Goal: Transaction & Acquisition: Purchase product/service

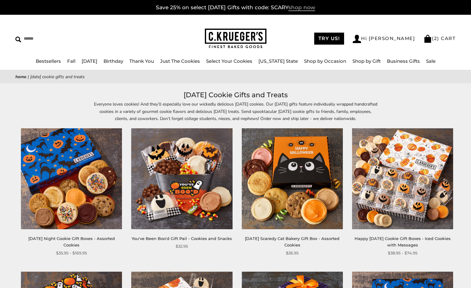
click at [302, 9] on span "shop now" at bounding box center [301, 7] width 27 height 7
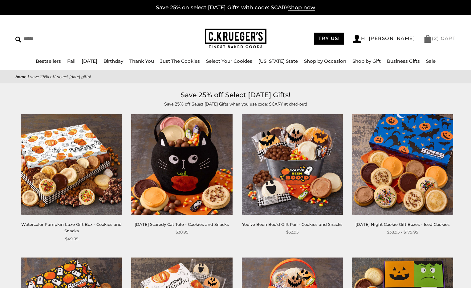
click at [446, 39] on link "( 2 ) CART" at bounding box center [439, 38] width 32 height 6
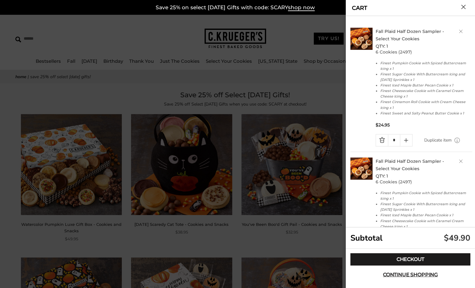
click at [311, 37] on div at bounding box center [237, 144] width 475 height 288
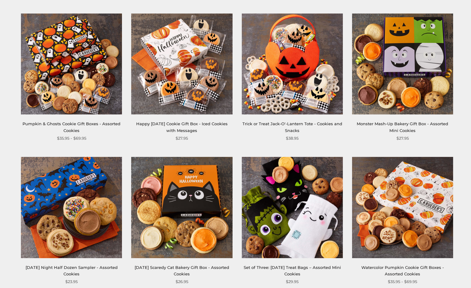
scroll to position [376, 0]
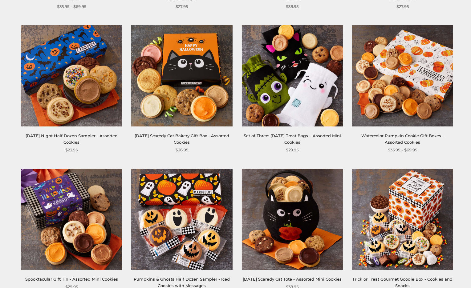
click at [92, 90] on img at bounding box center [71, 75] width 101 height 101
click at [199, 66] on img at bounding box center [181, 75] width 101 height 101
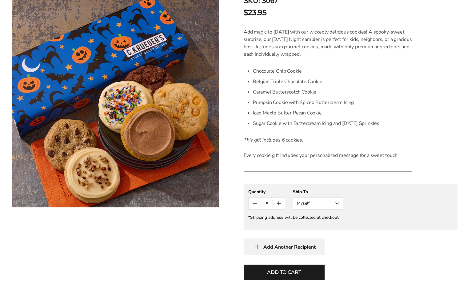
scroll to position [208, 0]
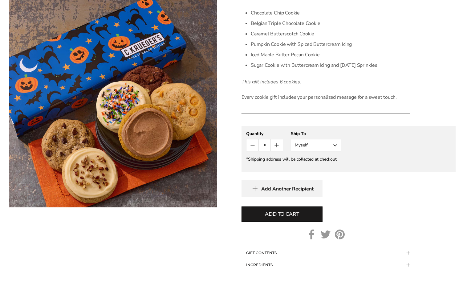
click at [321, 143] on button "Myself" at bounding box center [316, 145] width 51 height 12
click at [318, 166] on button "Other Recipient" at bounding box center [316, 168] width 50 height 11
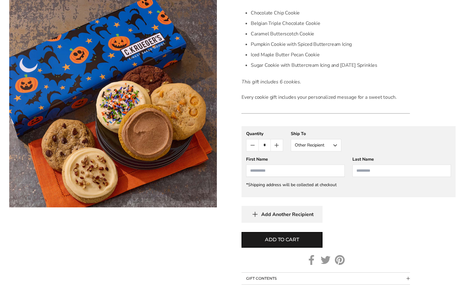
click at [296, 174] on input "First Name" at bounding box center [295, 171] width 99 height 12
type input "****"
type input "*"
type input "******"
click at [292, 234] on button "Add to cart" at bounding box center [281, 240] width 81 height 16
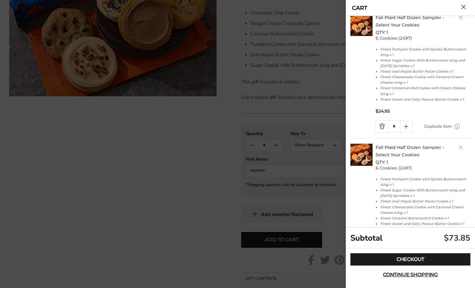
scroll to position [91, 0]
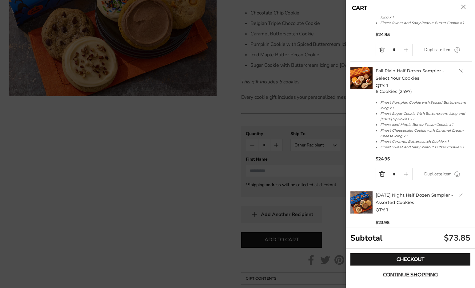
click at [459, 70] on link "Delete product" at bounding box center [461, 71] width 4 height 4
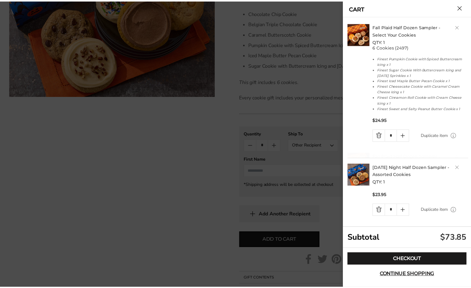
scroll to position [5, 0]
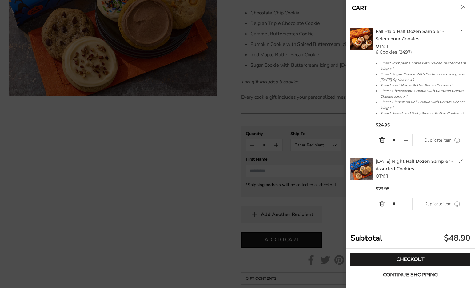
click at [461, 29] on h2 "Fall Plaid Half Dozen Sampler - Select Your Cookies QTY: 1" at bounding box center [424, 39] width 97 height 22
click at [462, 30] on link "Delete product" at bounding box center [461, 32] width 4 height 4
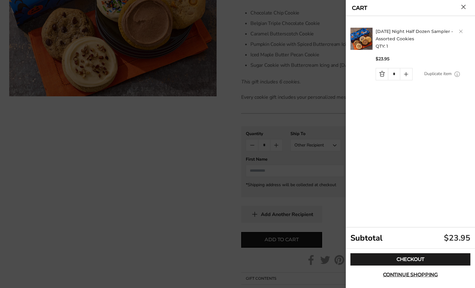
click at [154, 184] on div at bounding box center [237, 144] width 475 height 288
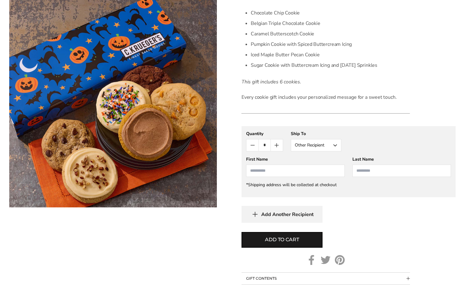
scroll to position [160, 0]
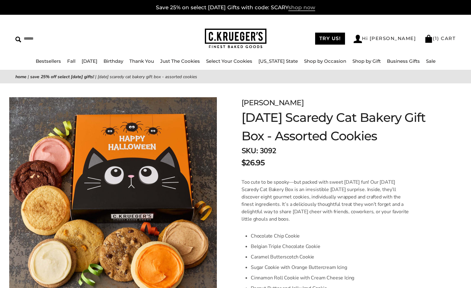
click at [310, 7] on span "shop now" at bounding box center [301, 7] width 27 height 7
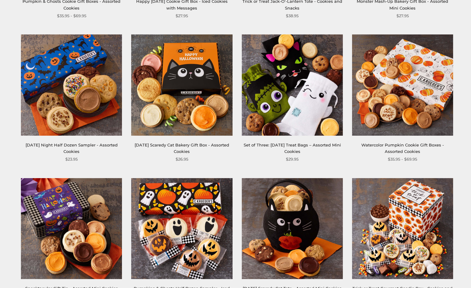
scroll to position [405, 0]
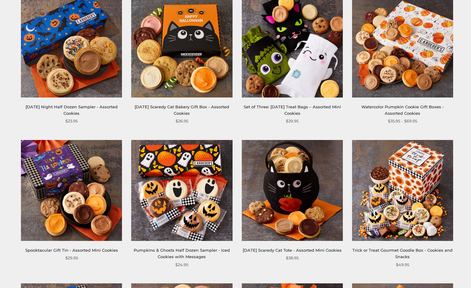
click at [409, 158] on img at bounding box center [402, 190] width 101 height 101
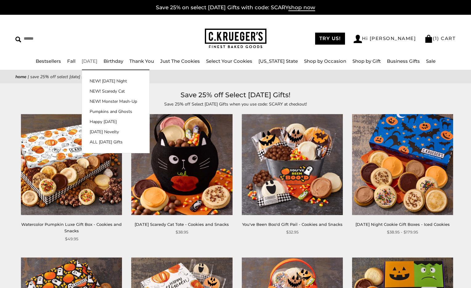
click at [97, 60] on link "[DATE]" at bounding box center [90, 61] width 16 height 6
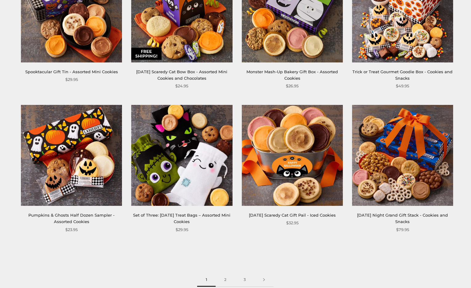
scroll to position [861, 0]
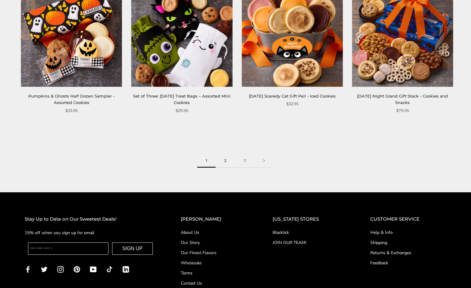
click at [228, 158] on link "2" at bounding box center [225, 161] width 19 height 14
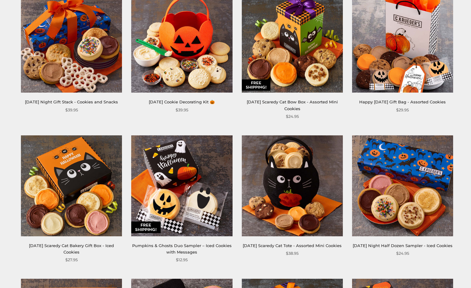
scroll to position [591, 0]
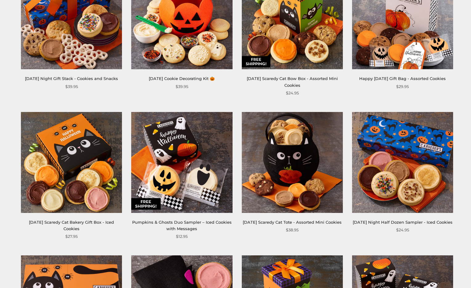
click at [428, 146] on img at bounding box center [402, 162] width 101 height 101
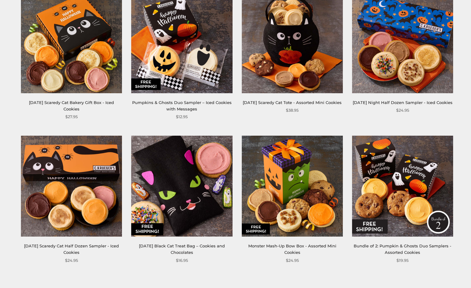
scroll to position [806, 0]
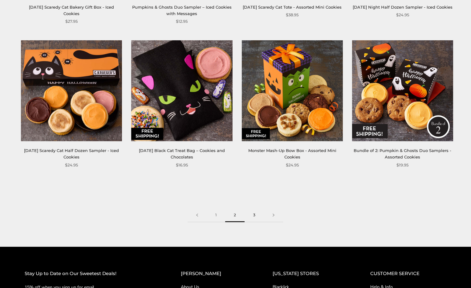
click at [253, 213] on link "3" at bounding box center [254, 215] width 19 height 14
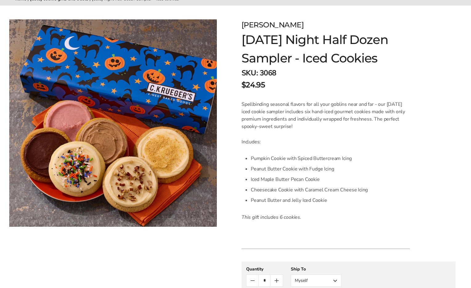
scroll to position [132, 0]
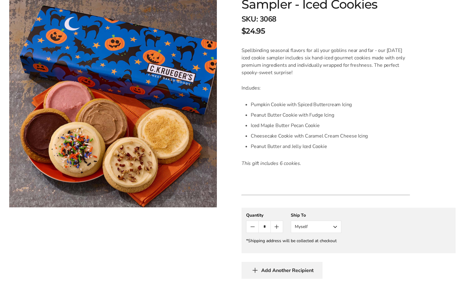
click at [329, 234] on gfm-form "**********" at bounding box center [348, 231] width 214 height 46
click at [333, 229] on button "Myself" at bounding box center [316, 227] width 51 height 12
click at [321, 251] on button "Other Recipient" at bounding box center [316, 249] width 50 height 11
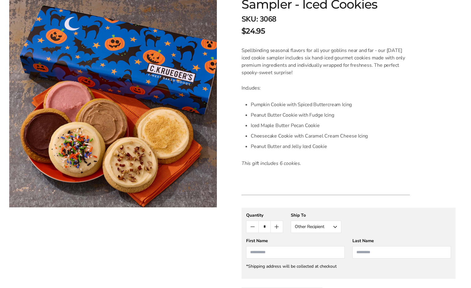
click at [320, 254] on input "First Name" at bounding box center [295, 252] width 99 height 12
type input "****"
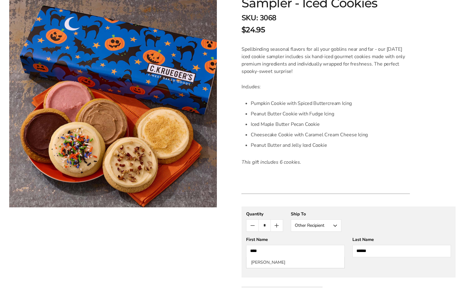
scroll to position [134, 0]
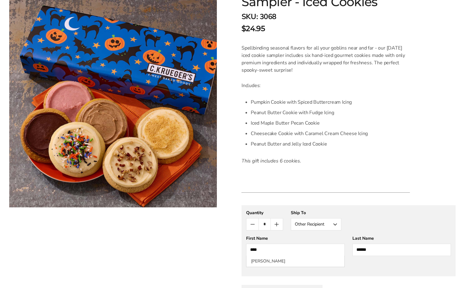
click at [369, 248] on input "******" at bounding box center [401, 250] width 99 height 12
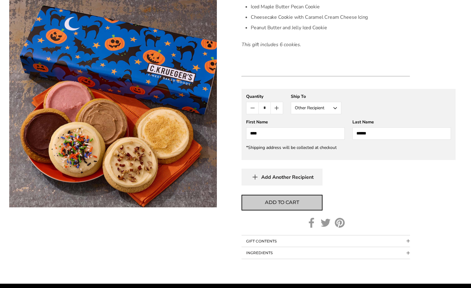
type input "******"
click at [295, 200] on span "Add to cart" at bounding box center [282, 202] width 34 height 7
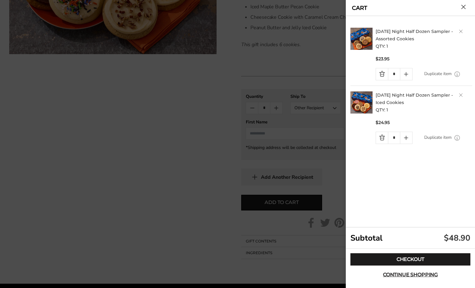
click at [316, 51] on div at bounding box center [237, 144] width 475 height 288
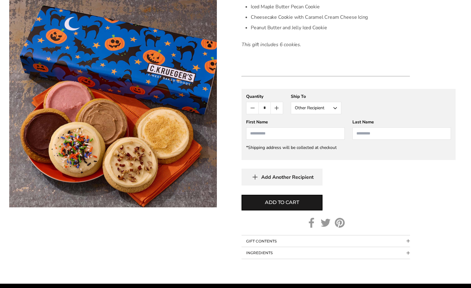
scroll to position [0, 0]
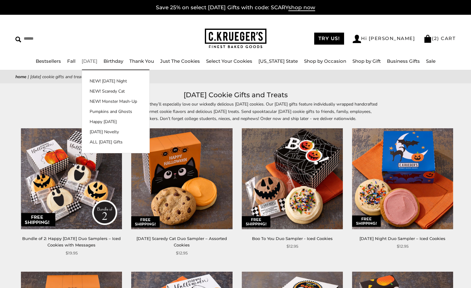
click at [95, 61] on link "[DATE]" at bounding box center [90, 61] width 16 height 6
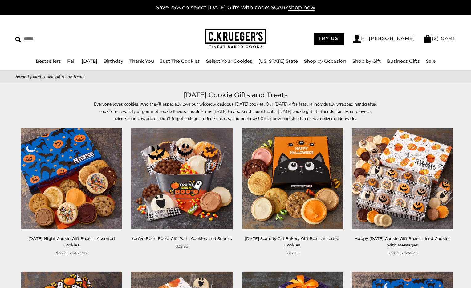
click at [301, 146] on img at bounding box center [291, 178] width 101 height 101
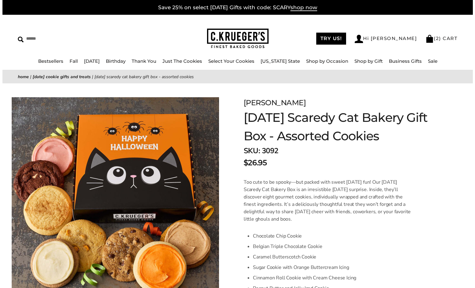
scroll to position [188, 0]
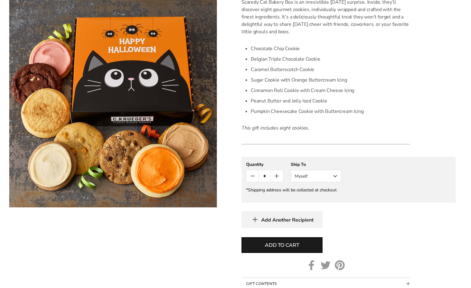
click at [313, 173] on button "Myself" at bounding box center [316, 176] width 51 height 12
click at [301, 199] on button "Other Recipient" at bounding box center [316, 198] width 50 height 11
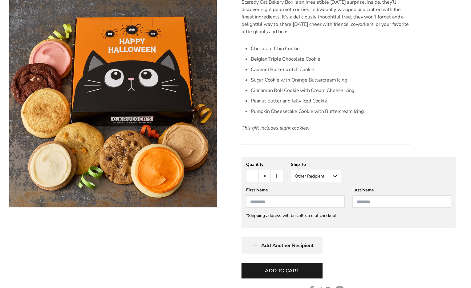
click at [289, 201] on input "First Name" at bounding box center [295, 202] width 99 height 12
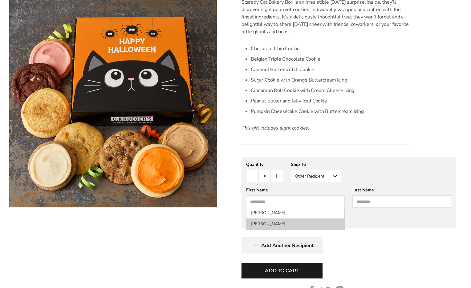
click at [264, 224] on li "Lori Brooks" at bounding box center [295, 224] width 98 height 11
type input "****"
type input "******"
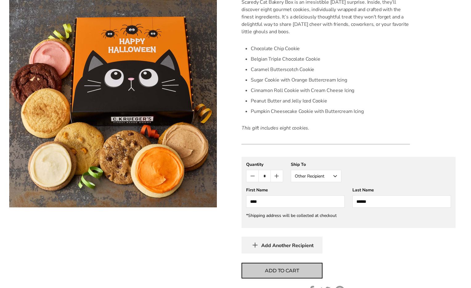
click at [287, 269] on span "Add to cart" at bounding box center [282, 270] width 34 height 7
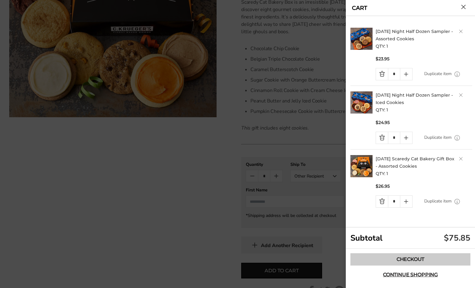
click at [412, 258] on link "Checkout" at bounding box center [411, 259] width 120 height 12
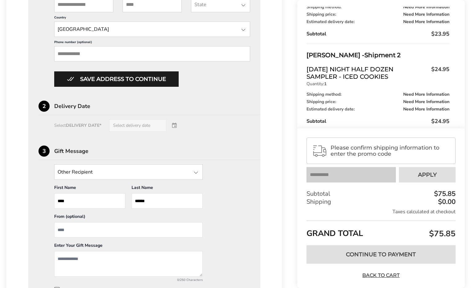
scroll to position [630, 0]
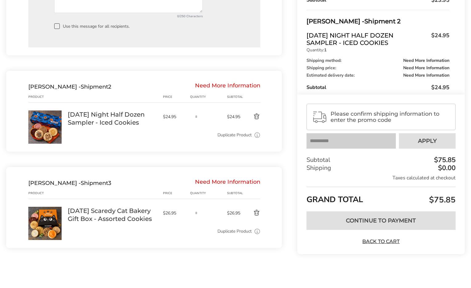
click at [258, 118] on button "Delete product" at bounding box center [251, 116] width 18 height 7
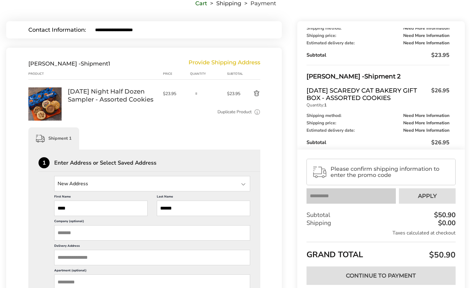
scroll to position [86, 0]
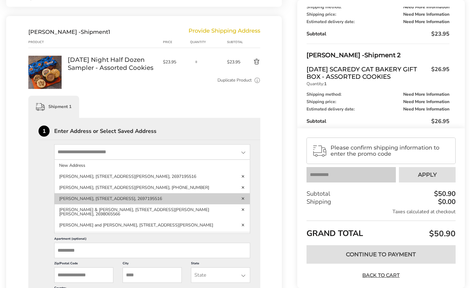
click at [138, 196] on li "[PERSON_NAME], [STREET_ADDRESS], 2697195516" at bounding box center [152, 198] width 195 height 11
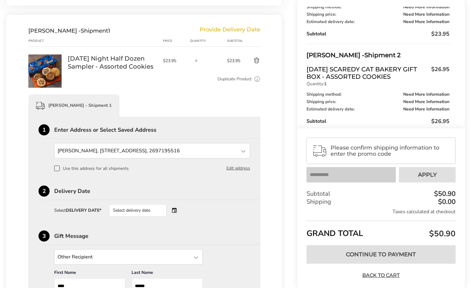
scroll to position [97, 0]
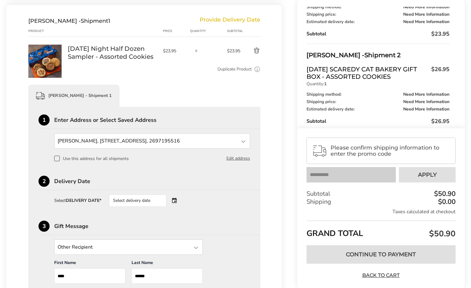
click at [176, 204] on div "Select delivery date" at bounding box center [146, 201] width 75 height 12
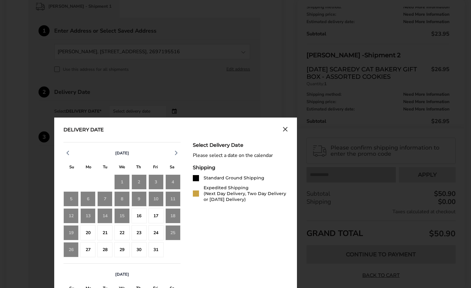
scroll to position [187, 0]
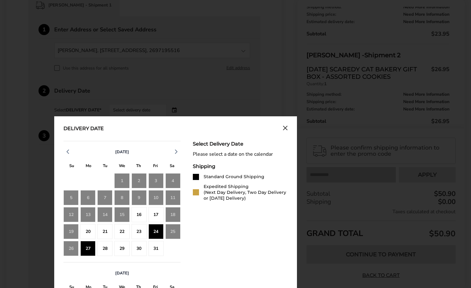
click at [92, 255] on div "27" at bounding box center [87, 248] width 15 height 15
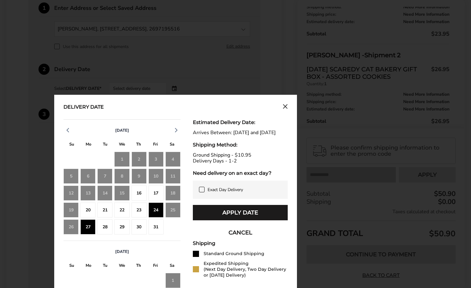
scroll to position [228, 0]
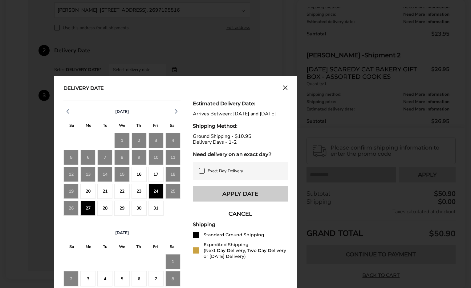
click at [282, 198] on button "Apply Date" at bounding box center [240, 193] width 95 height 15
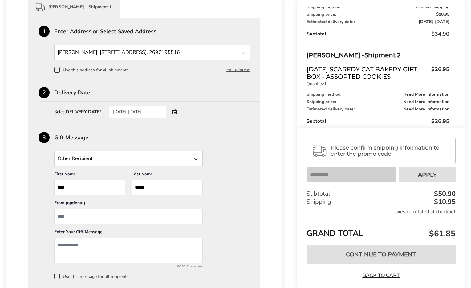
scroll to position [211, 0]
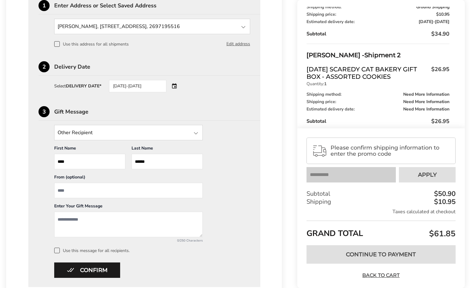
click at [102, 194] on input "From" at bounding box center [128, 190] width 148 height 15
type input "**********"
click at [78, 219] on textarea "Add a message" at bounding box center [128, 225] width 148 height 26
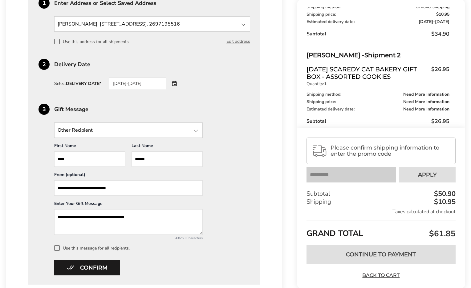
scroll to position [276, 0]
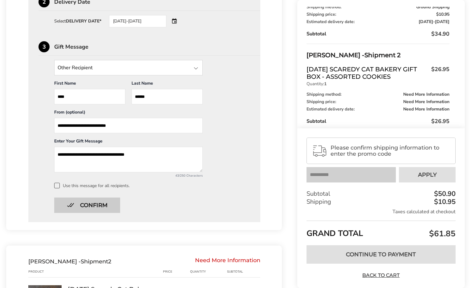
type textarea "**********"
click at [104, 208] on button "Confirm" at bounding box center [87, 205] width 66 height 15
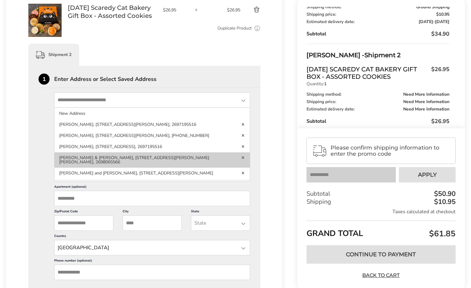
click at [87, 158] on li "[PERSON_NAME] & [PERSON_NAME], [STREET_ADDRESS][PERSON_NAME][PERSON_NAME], 2698…" at bounding box center [152, 159] width 195 height 15
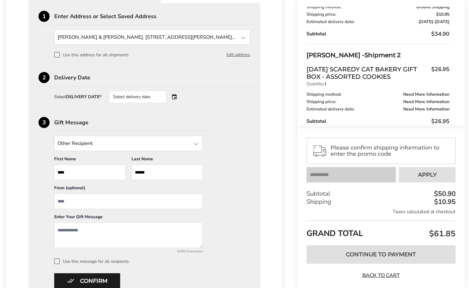
scroll to position [348, 0]
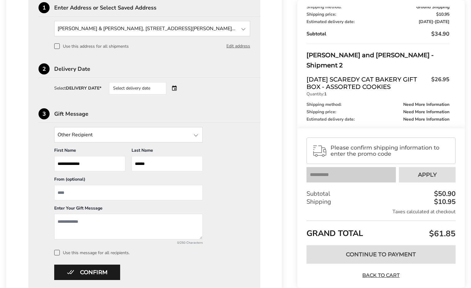
type input "**********"
click at [83, 196] on input "From" at bounding box center [128, 192] width 148 height 15
type input "**********"
click at [78, 223] on textarea "Add a message" at bounding box center [128, 227] width 148 height 26
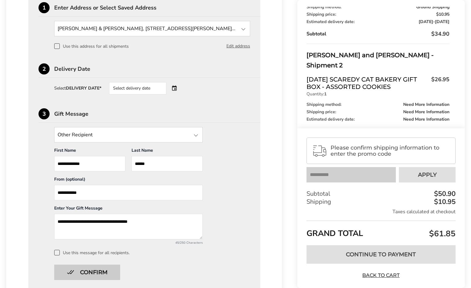
type textarea "**********"
click at [100, 271] on button "Confirm" at bounding box center [87, 272] width 66 height 15
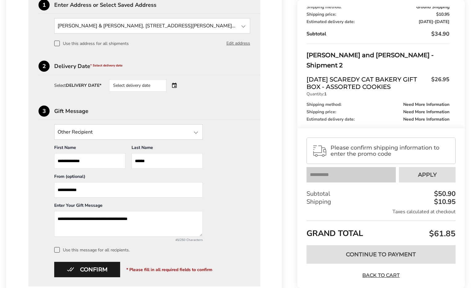
scroll to position [228, 0]
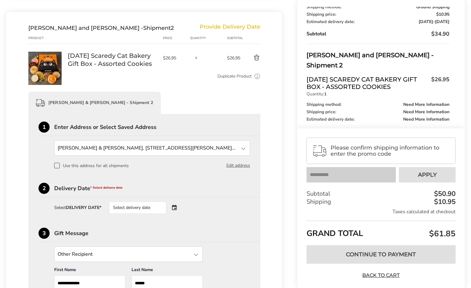
click at [178, 209] on div "Select delivery date" at bounding box center [146, 208] width 75 height 12
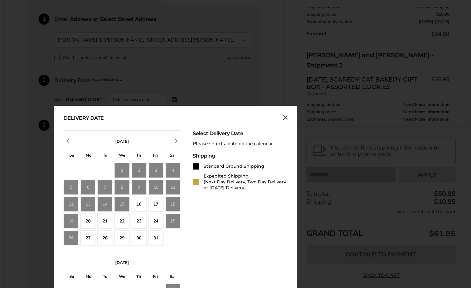
scroll to position [396, 0]
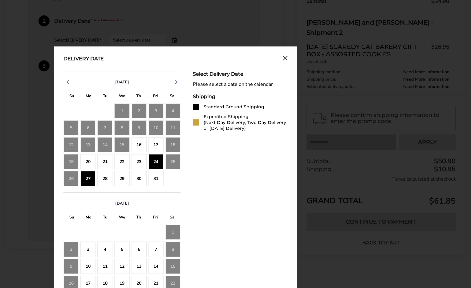
click at [88, 184] on div "27" at bounding box center [87, 178] width 15 height 15
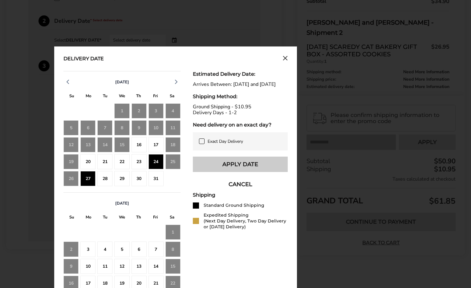
click at [272, 169] on button "Apply Date" at bounding box center [240, 164] width 95 height 15
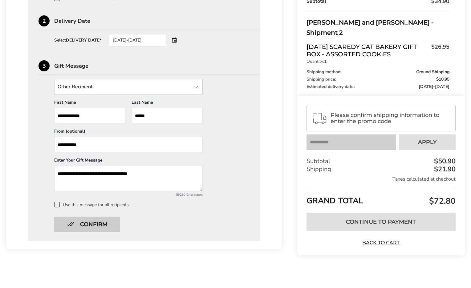
click at [93, 230] on button "Confirm" at bounding box center [87, 224] width 66 height 15
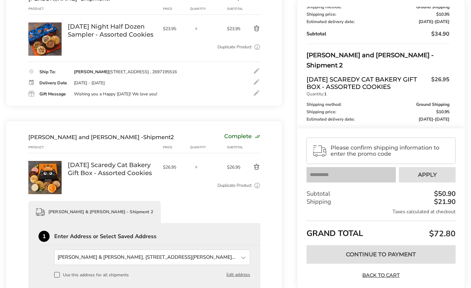
scroll to position [18, 0]
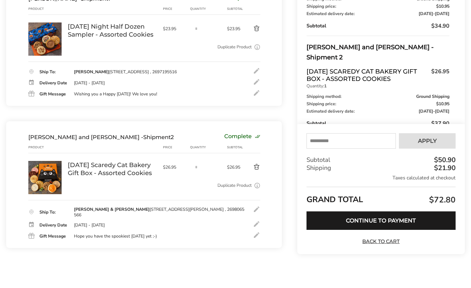
click at [336, 143] on input "text" at bounding box center [350, 141] width 89 height 15
click at [337, 138] on input "text" at bounding box center [350, 141] width 89 height 15
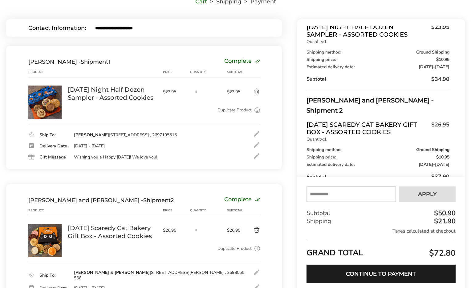
click at [353, 192] on input "text" at bounding box center [350, 194] width 89 height 15
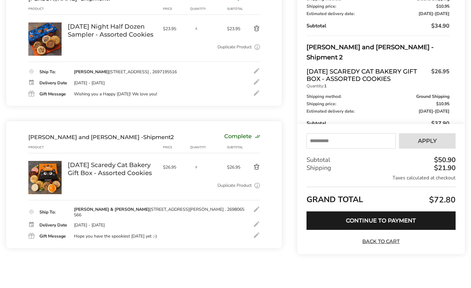
click at [326, 148] on input "text" at bounding box center [350, 141] width 89 height 15
click at [362, 137] on input "text" at bounding box center [350, 141] width 89 height 15
click at [365, 144] on input "text" at bounding box center [350, 141] width 89 height 15
click at [361, 144] on input "text" at bounding box center [350, 141] width 89 height 15
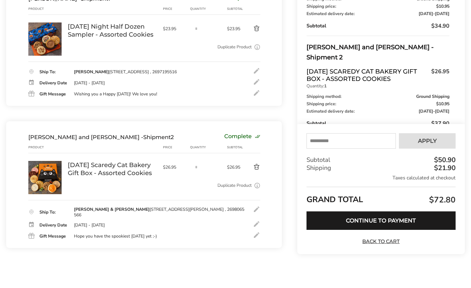
click at [361, 143] on input "text" at bounding box center [350, 141] width 89 height 15
click at [362, 140] on input "text" at bounding box center [350, 141] width 89 height 15
click at [362, 139] on input "text" at bounding box center [350, 141] width 89 height 15
click at [354, 142] on input "text" at bounding box center [350, 141] width 89 height 15
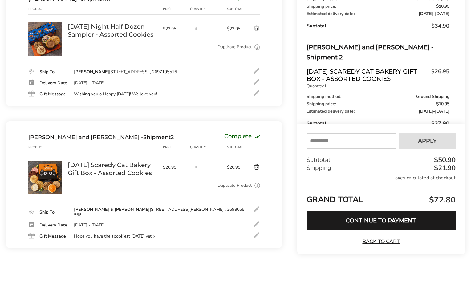
click at [336, 147] on input "text" at bounding box center [350, 141] width 89 height 15
click at [338, 145] on input "text" at bounding box center [350, 141] width 89 height 15
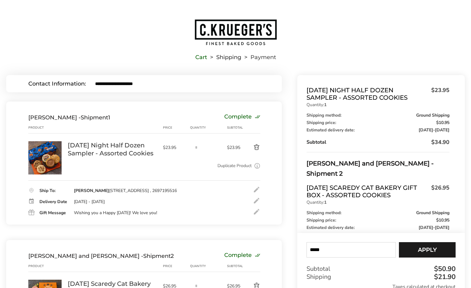
scroll to position [18, 0]
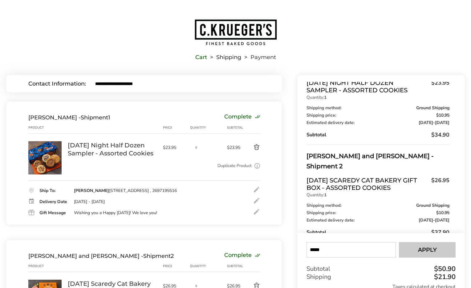
type input "*****"
click at [426, 249] on span "Apply" at bounding box center [427, 250] width 19 height 6
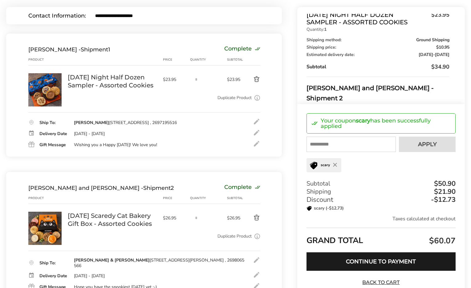
scroll to position [106, 0]
